Goal: Check status

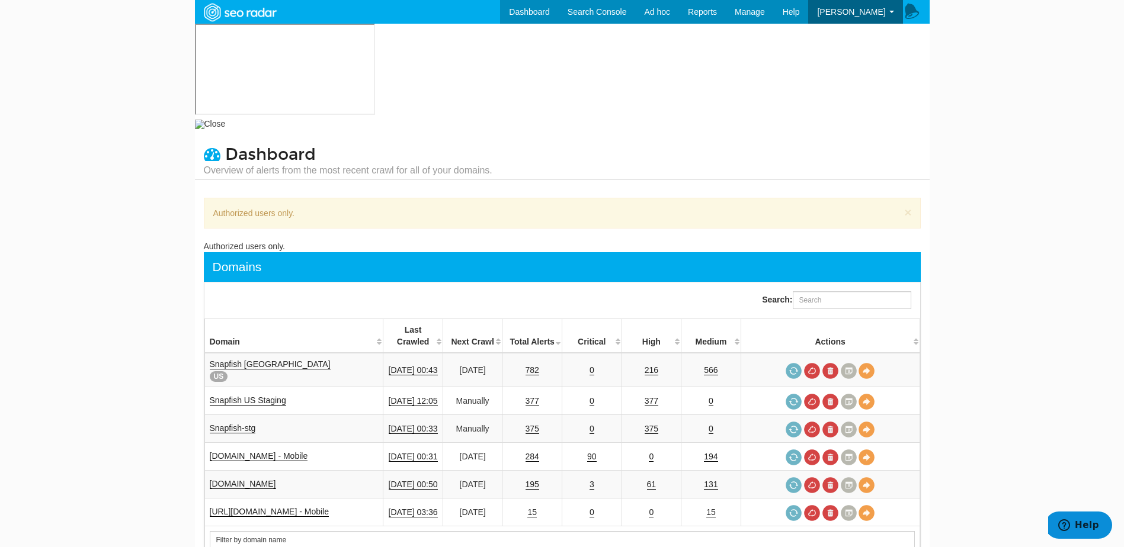
scroll to position [47, 0]
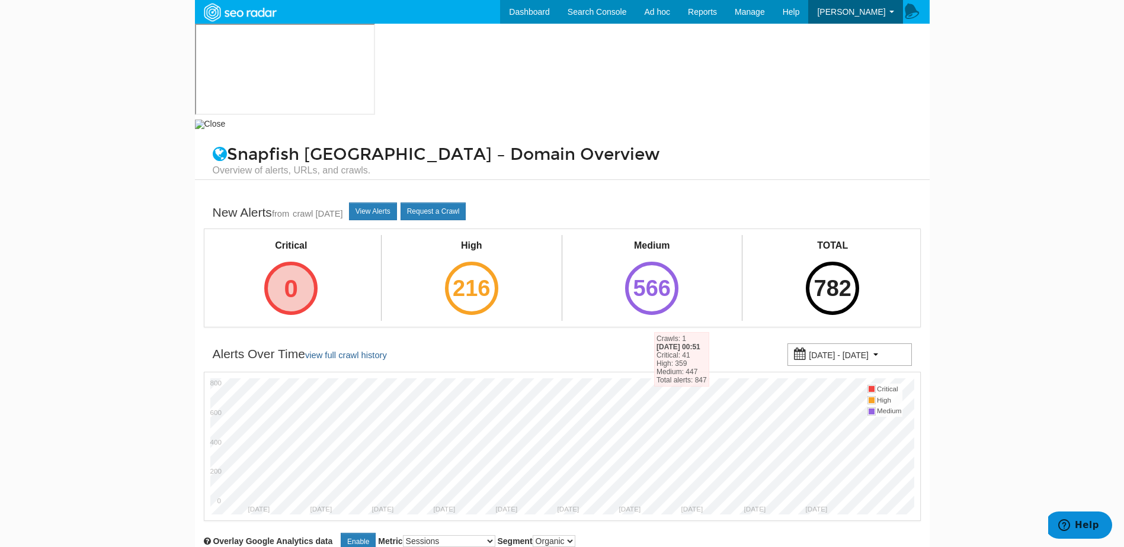
click at [315, 262] on div "0" at bounding box center [290, 288] width 53 height 53
